Goal: Task Accomplishment & Management: Manage account settings

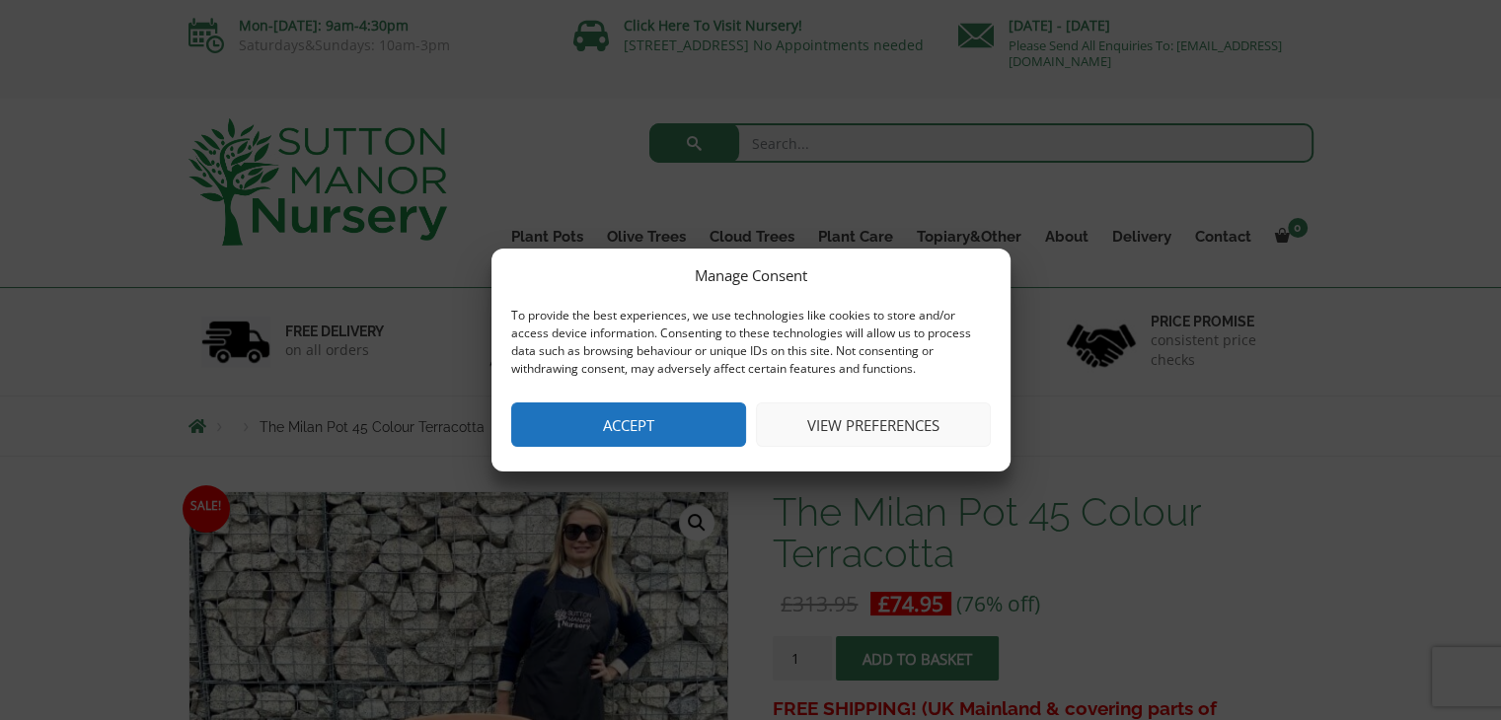
click at [856, 420] on button "View preferences" at bounding box center [873, 425] width 235 height 44
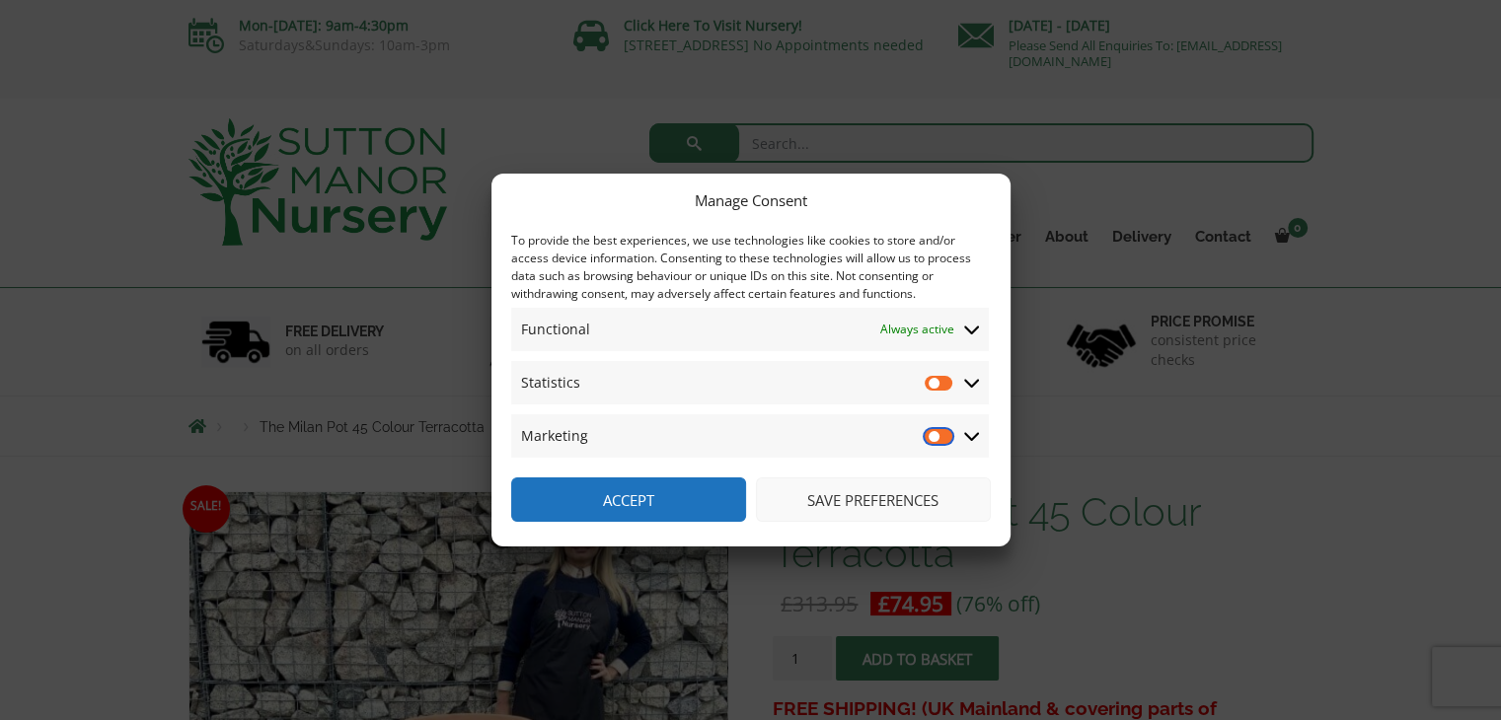
click at [944, 434] on input "Marketing" at bounding box center [940, 436] width 30 height 20
checkbox input "true"
click at [943, 382] on input "Statistics" at bounding box center [940, 383] width 30 height 20
checkbox input "true"
click at [841, 498] on button "Save preferences" at bounding box center [873, 500] width 235 height 44
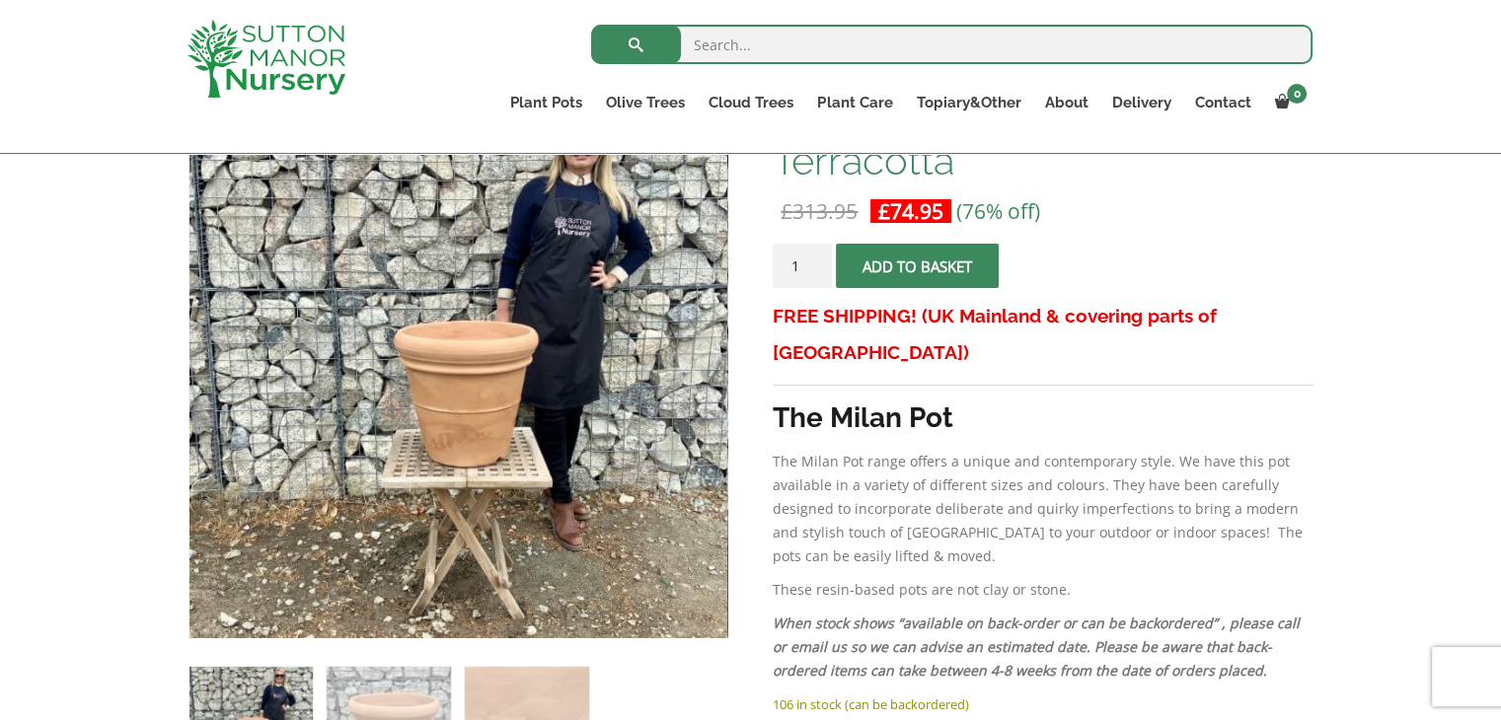
scroll to position [346, 0]
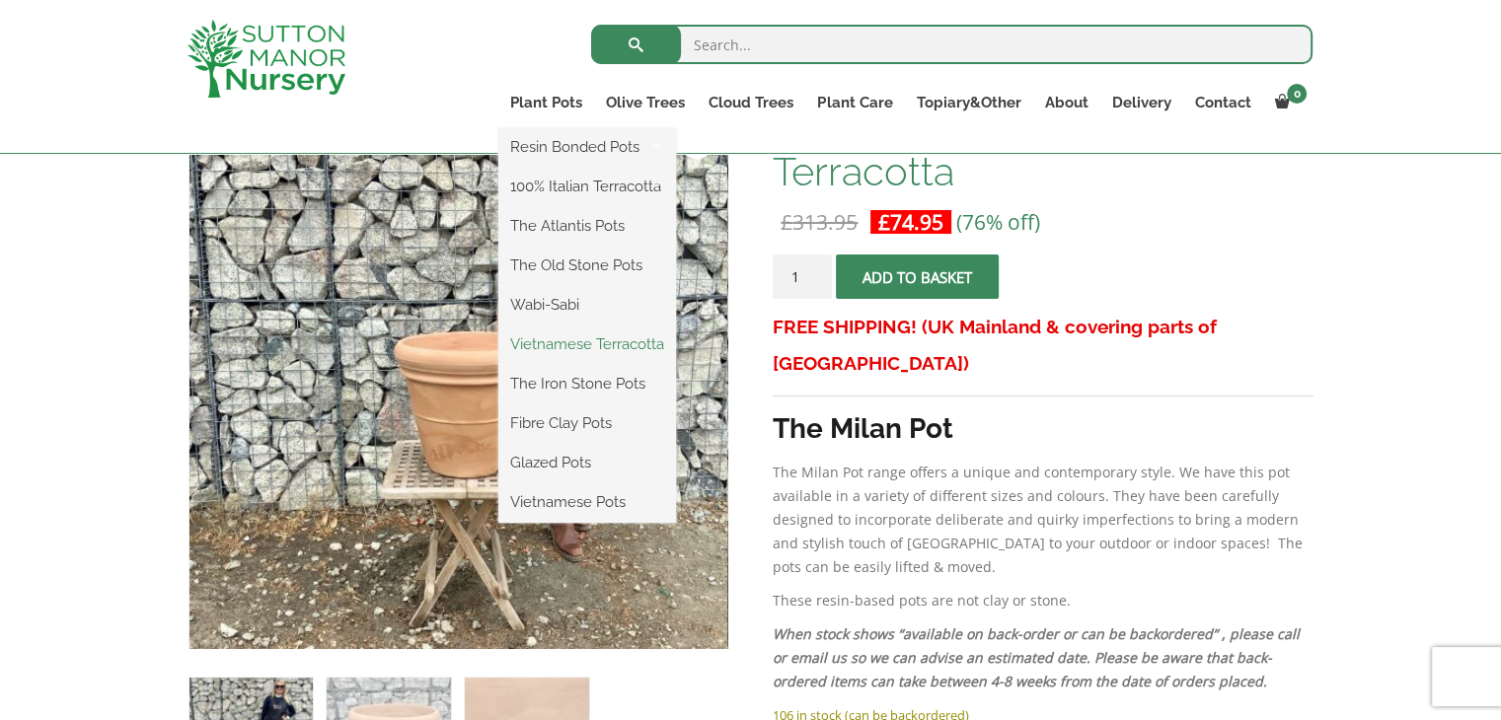
click at [584, 341] on link "Vietnamese Terracotta" at bounding box center [587, 345] width 178 height 30
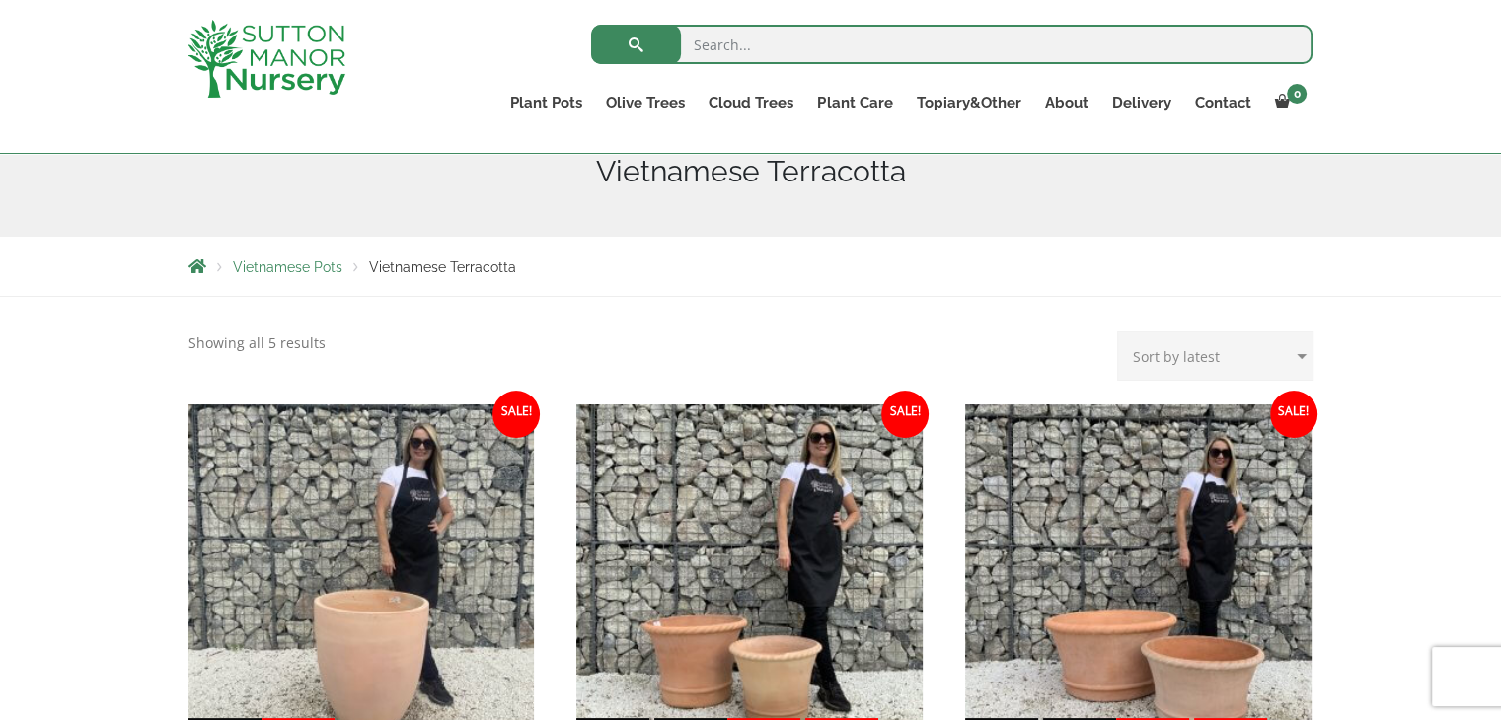
scroll to position [251, 0]
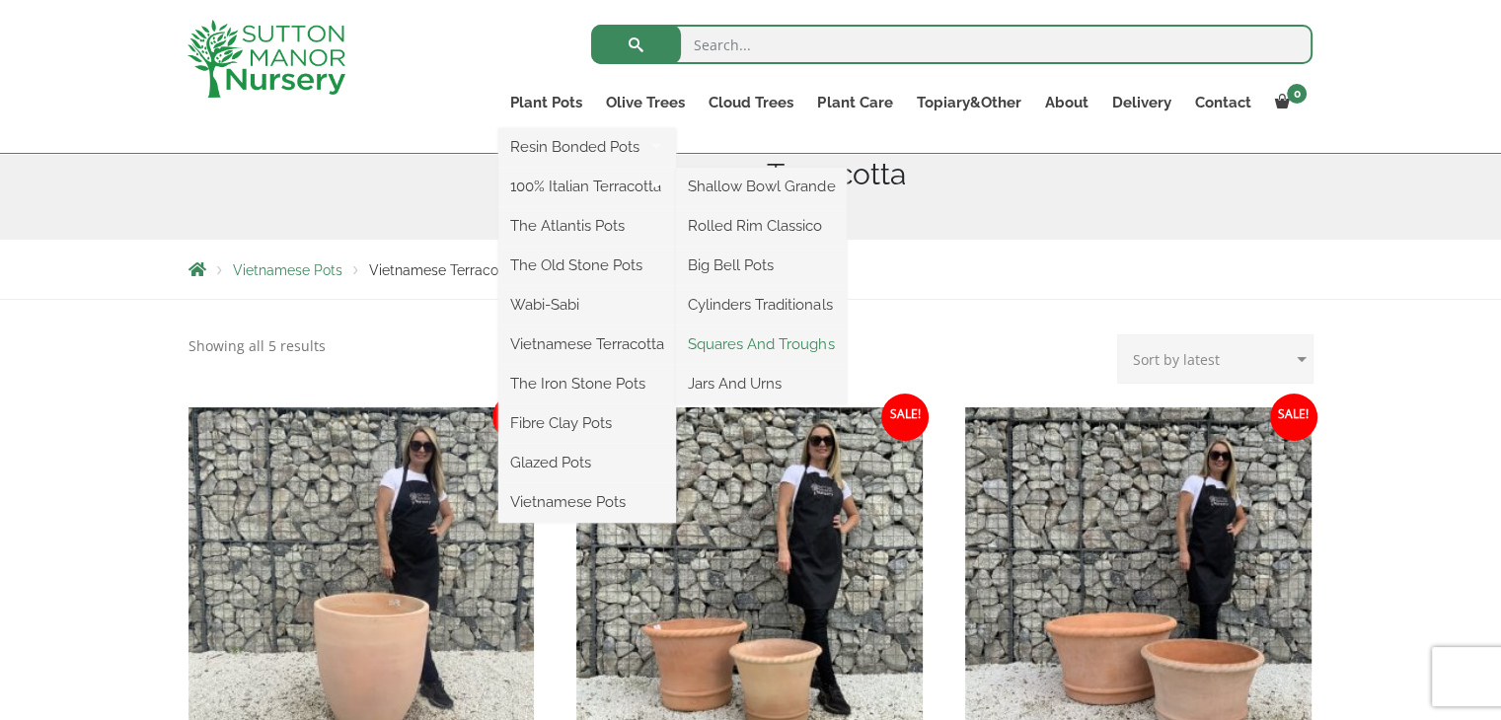
click at [751, 349] on link "Squares And Troughs" at bounding box center [761, 345] width 171 height 30
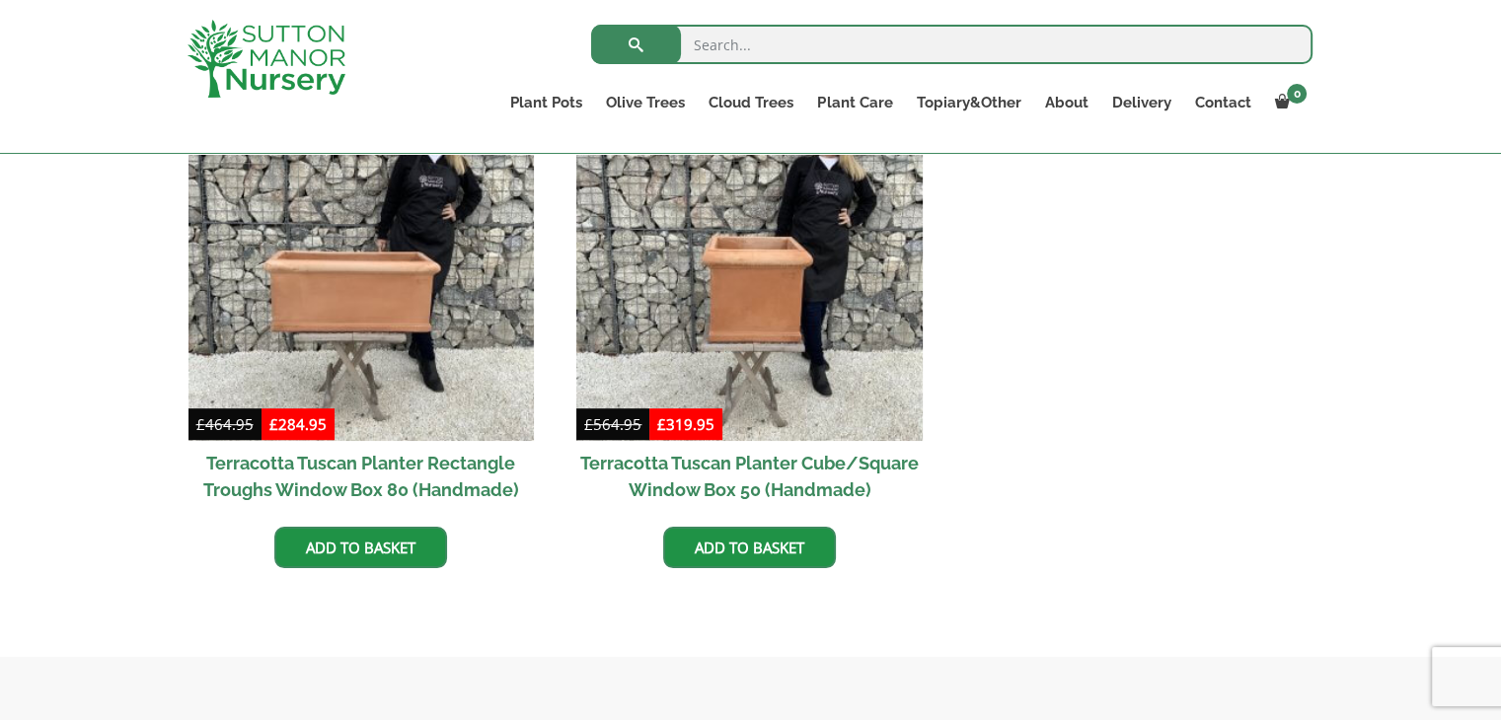
scroll to position [948, 0]
